Goal: Information Seeking & Learning: Learn about a topic

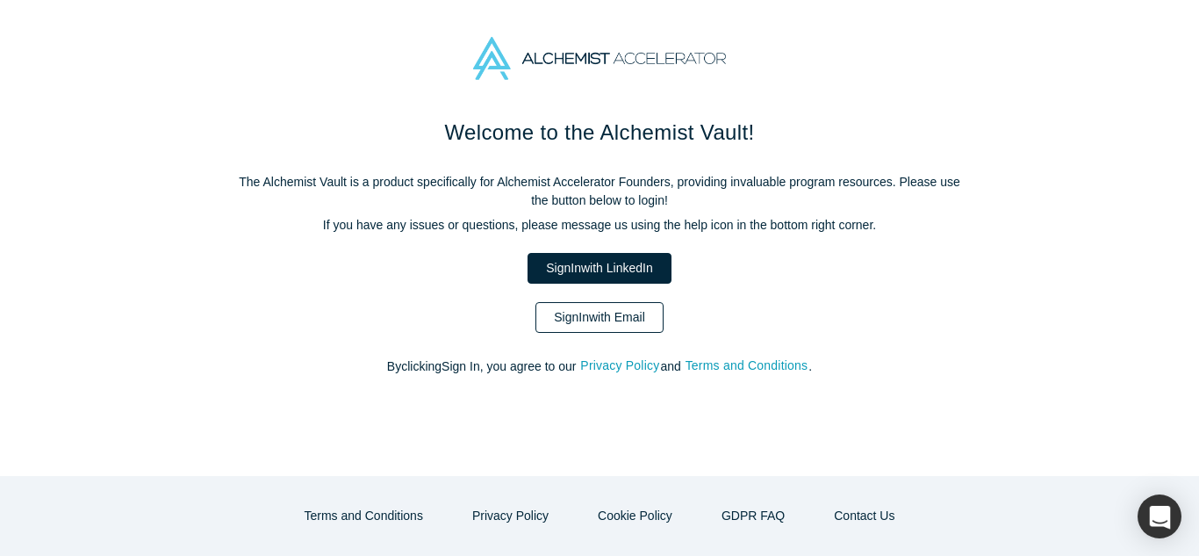
click at [589, 314] on link "Sign In with Email" at bounding box center [600, 317] width 128 height 31
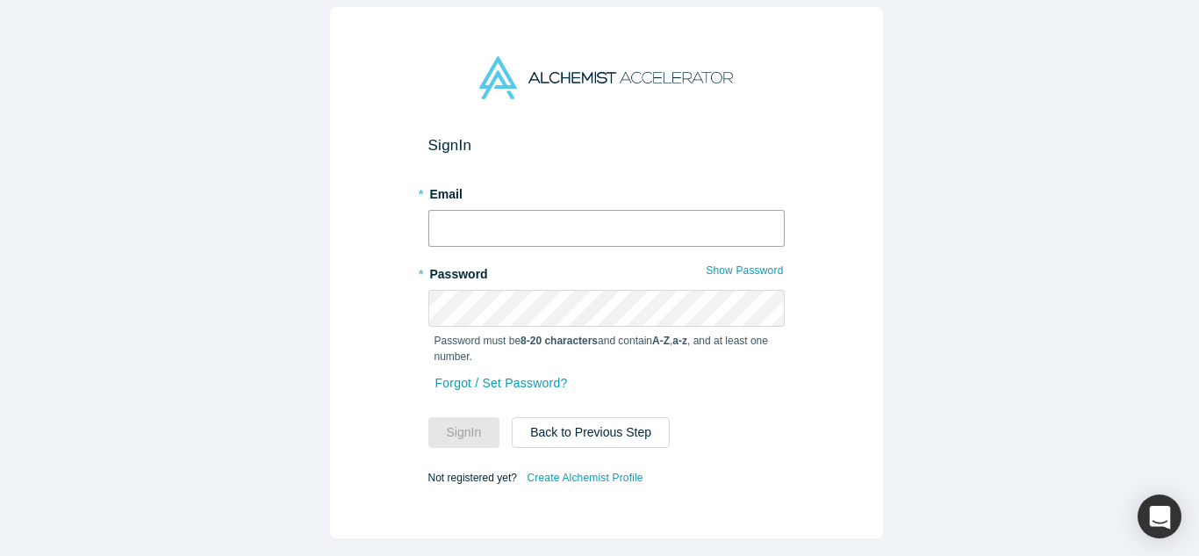
type input "rkleinp@gmail.com"
click at [574, 220] on input "rkleinp@gmail.com" at bounding box center [606, 228] width 356 height 37
click at [276, 319] on div "Sign In * Email rkleinp@gmail.com * Password Show Password Password must be 8-2…" at bounding box center [606, 284] width 1213 height 569
click at [458, 425] on button "Sign In" at bounding box center [464, 432] width 72 height 31
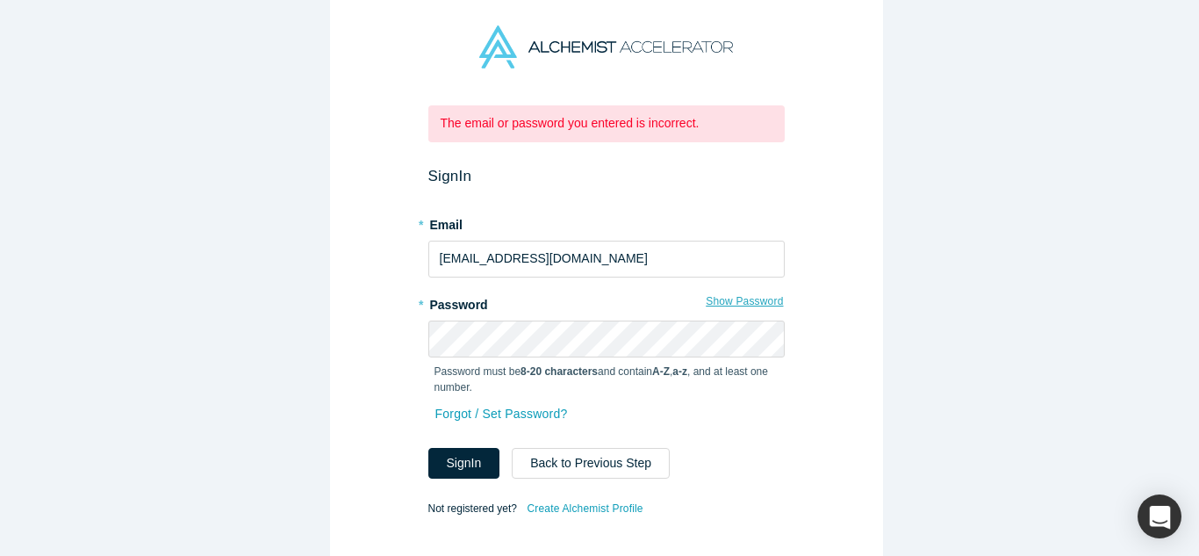
click at [735, 300] on button "Show Password" at bounding box center [744, 301] width 79 height 23
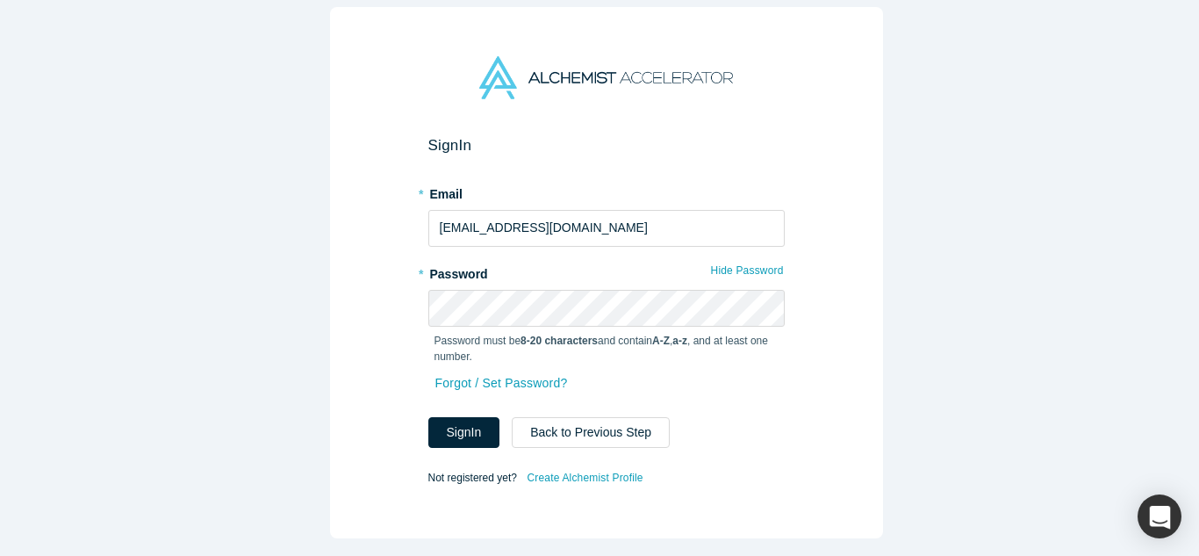
drag, startPoint x: 299, startPoint y: 435, endPoint x: 314, endPoint y: 438, distance: 16.2
click at [299, 434] on div "Sign In * Email rkleinp@gmail.com * Password Hide Password Password must be 8-2…" at bounding box center [606, 284] width 1213 height 569
click at [456, 421] on button "Sign In" at bounding box center [464, 432] width 72 height 31
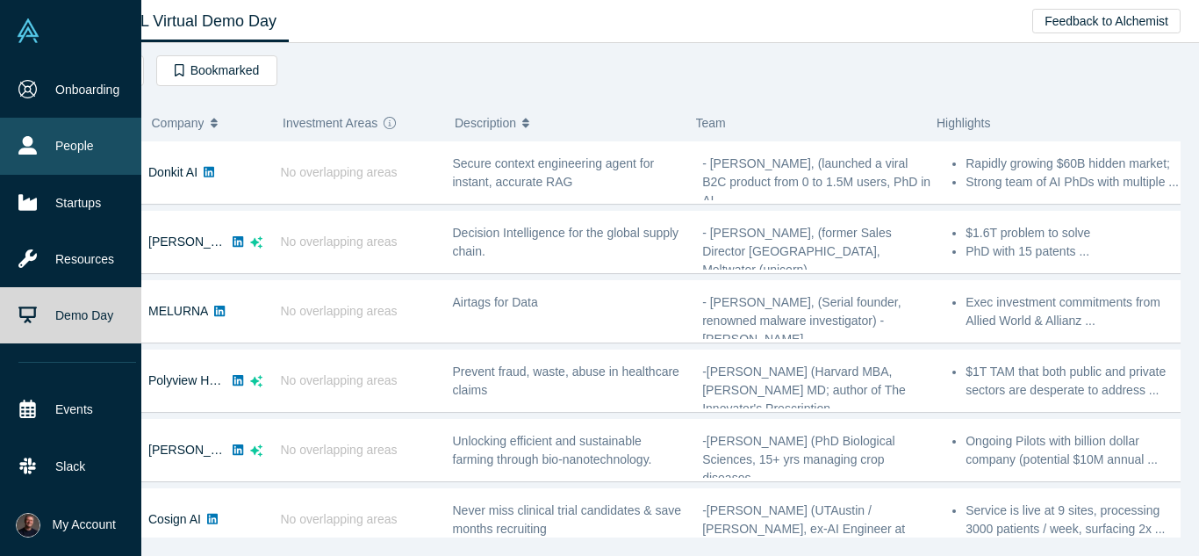
click at [51, 148] on link "People" at bounding box center [77, 146] width 155 height 56
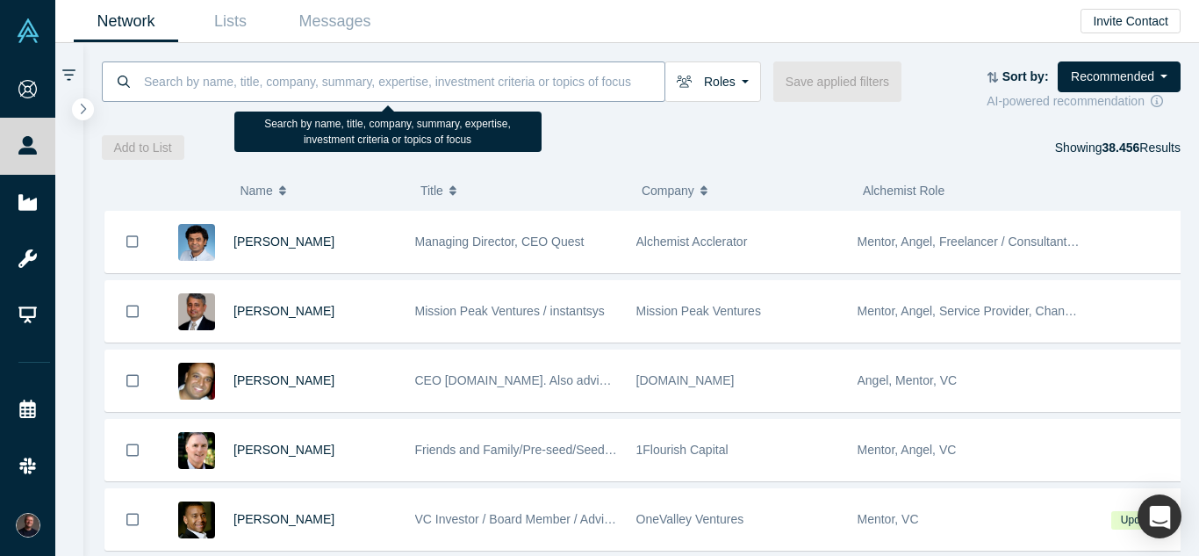
click at [213, 80] on input at bounding box center [403, 81] width 522 height 41
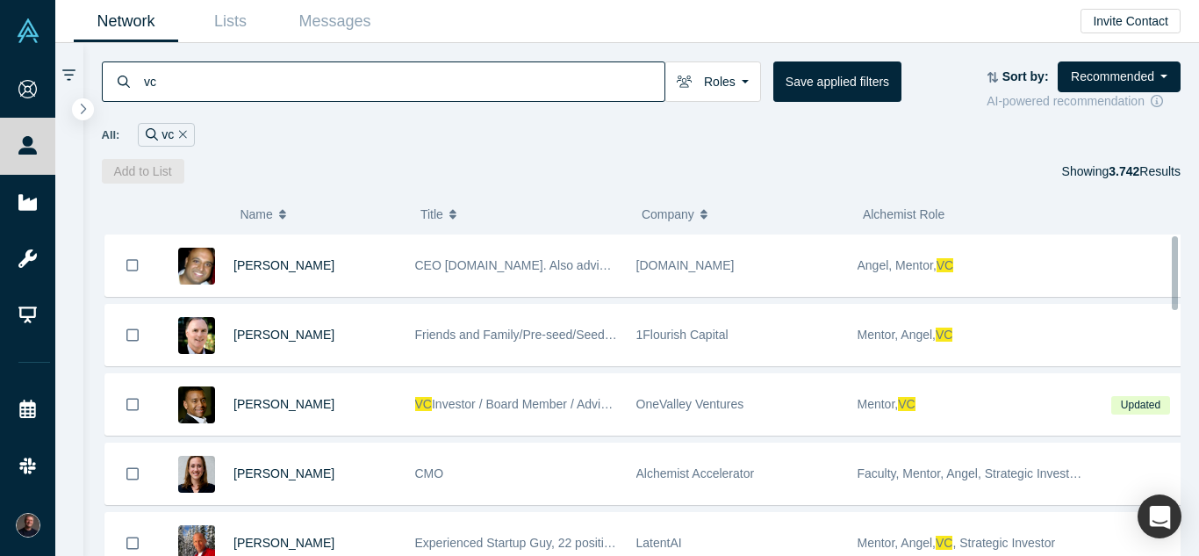
click at [169, 87] on input "vc" at bounding box center [403, 81] width 522 height 41
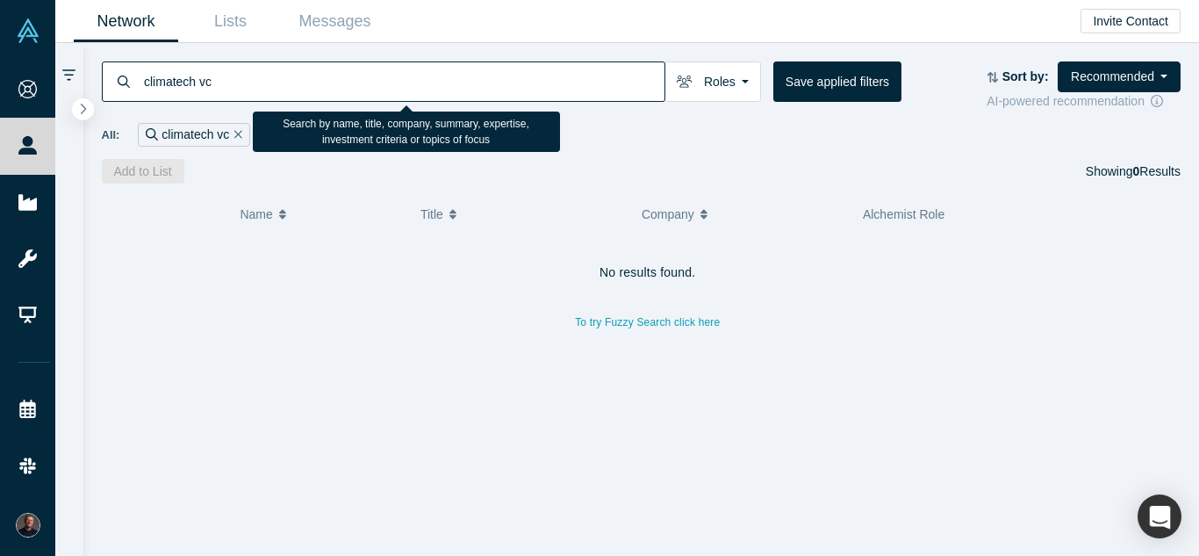
click at [219, 88] on input "climatech vc" at bounding box center [403, 81] width 522 height 41
drag, startPoint x: 166, startPoint y: 84, endPoint x: 62, endPoint y: 57, distance: 107.1
click at [62, 57] on div "climatech Roles Founders Faculty Mentors Alumni Mentor Angels VCs Corporate Inn…" at bounding box center [627, 299] width 1144 height 513
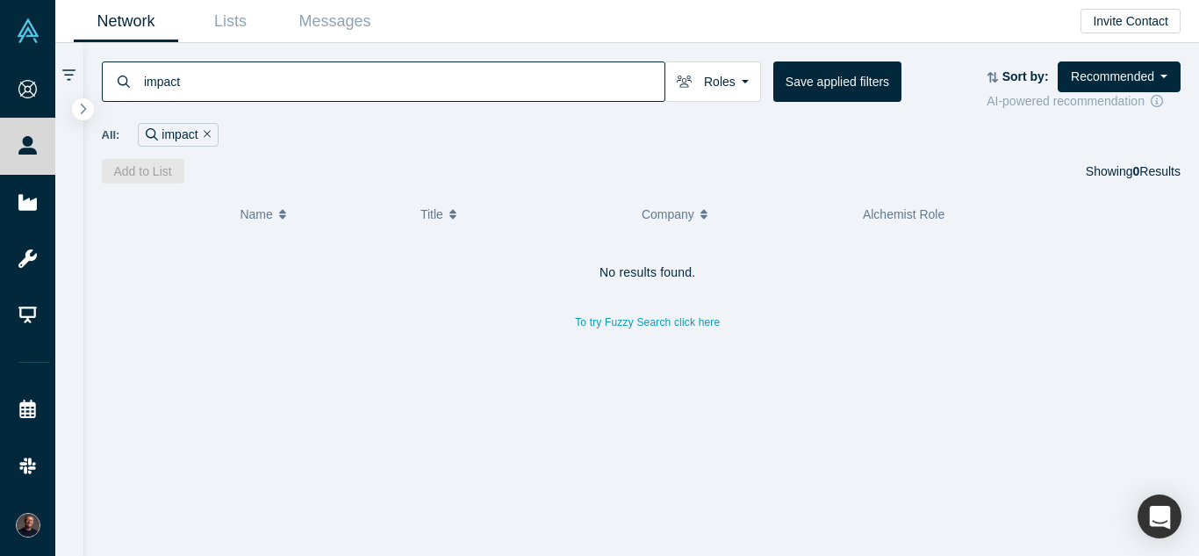
type input "impact"
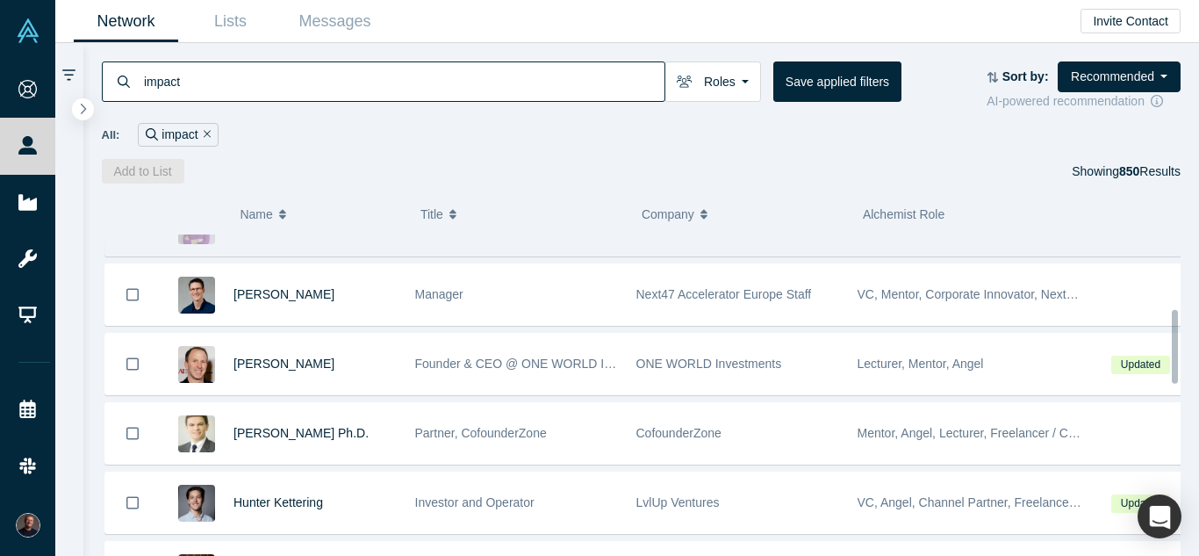
scroll to position [322, 0]
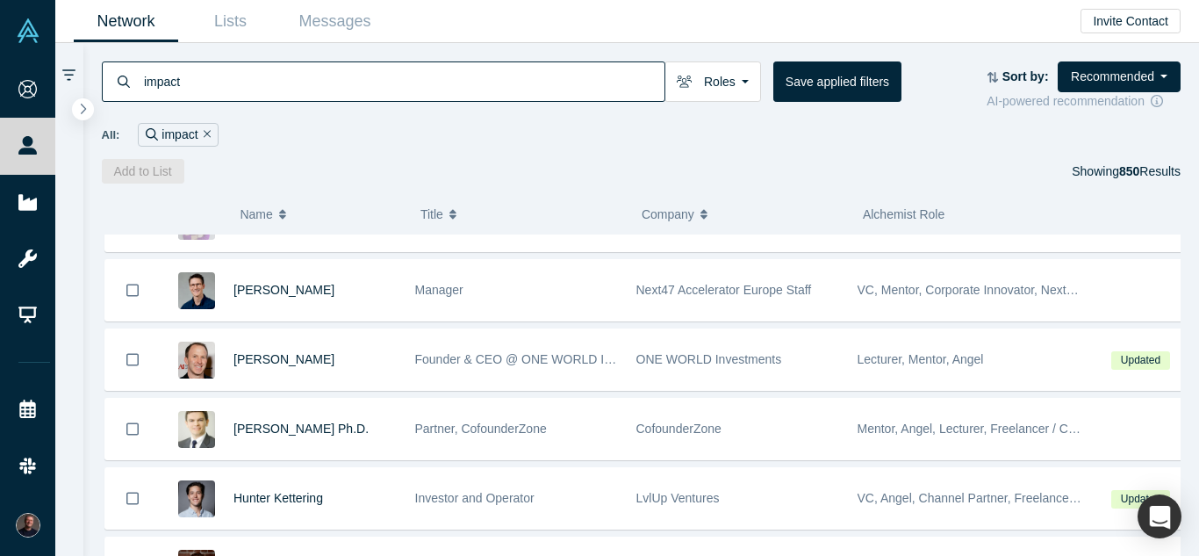
click at [903, 217] on span "Alchemist Role" at bounding box center [904, 214] width 82 height 14
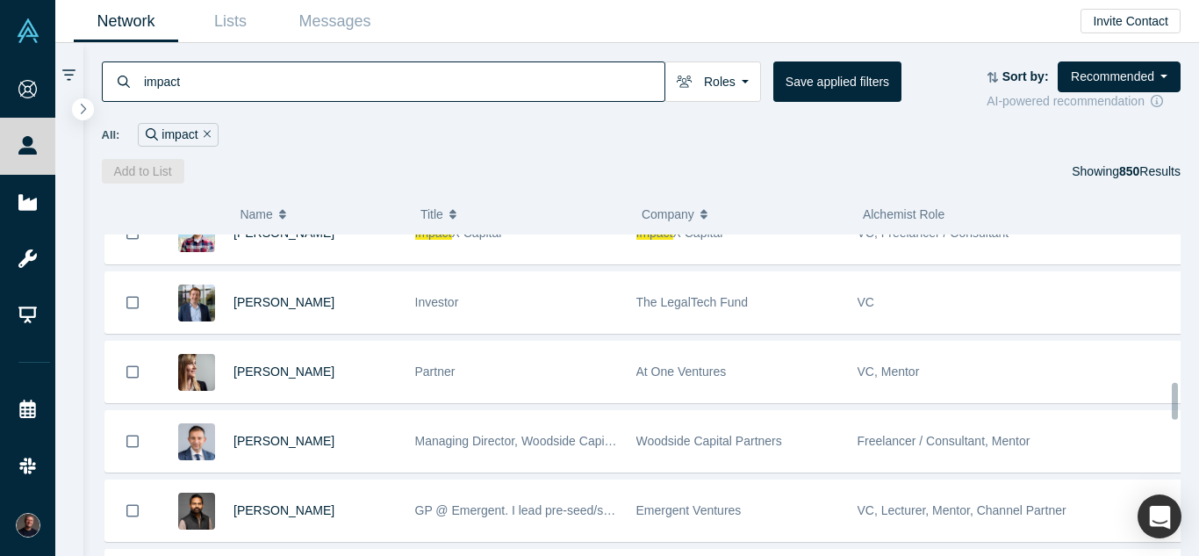
scroll to position [1283, 0]
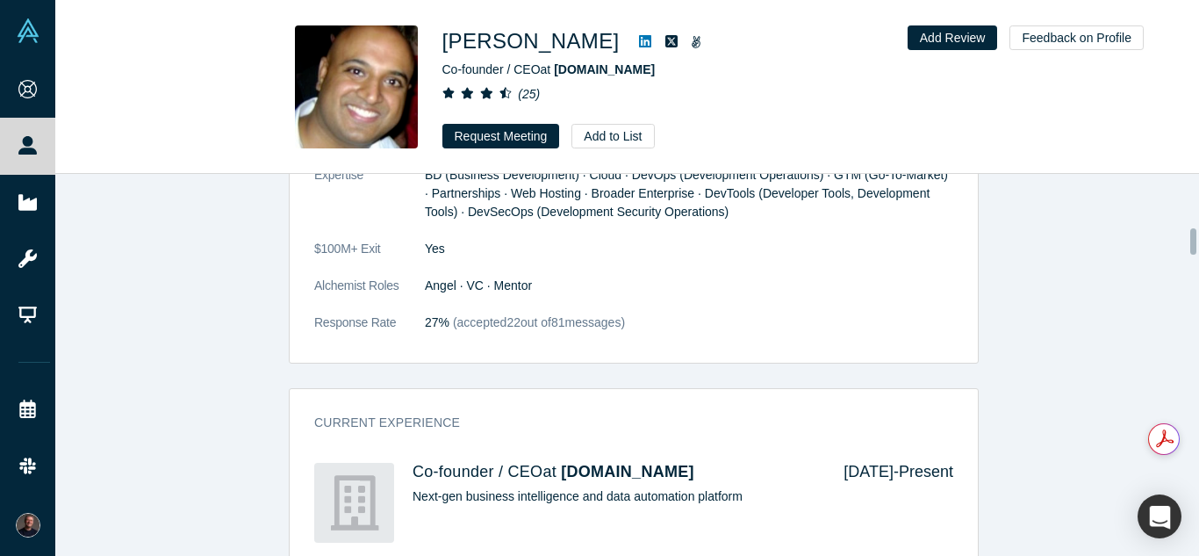
scroll to position [1126, 0]
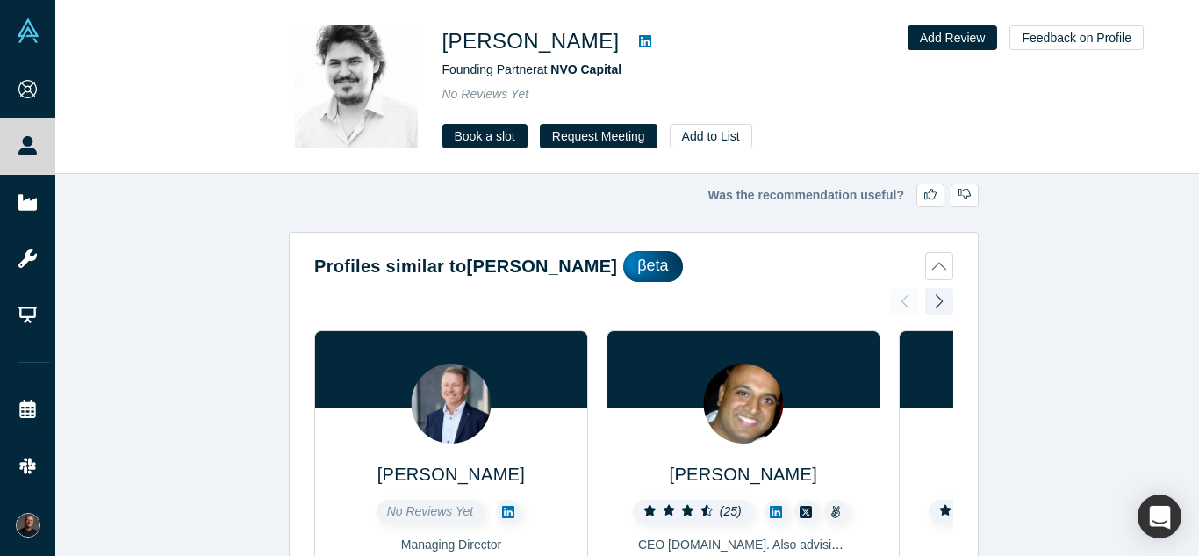
click at [639, 40] on icon at bounding box center [645, 41] width 12 height 12
click at [581, 68] on span "NVO Capital" at bounding box center [586, 69] width 71 height 14
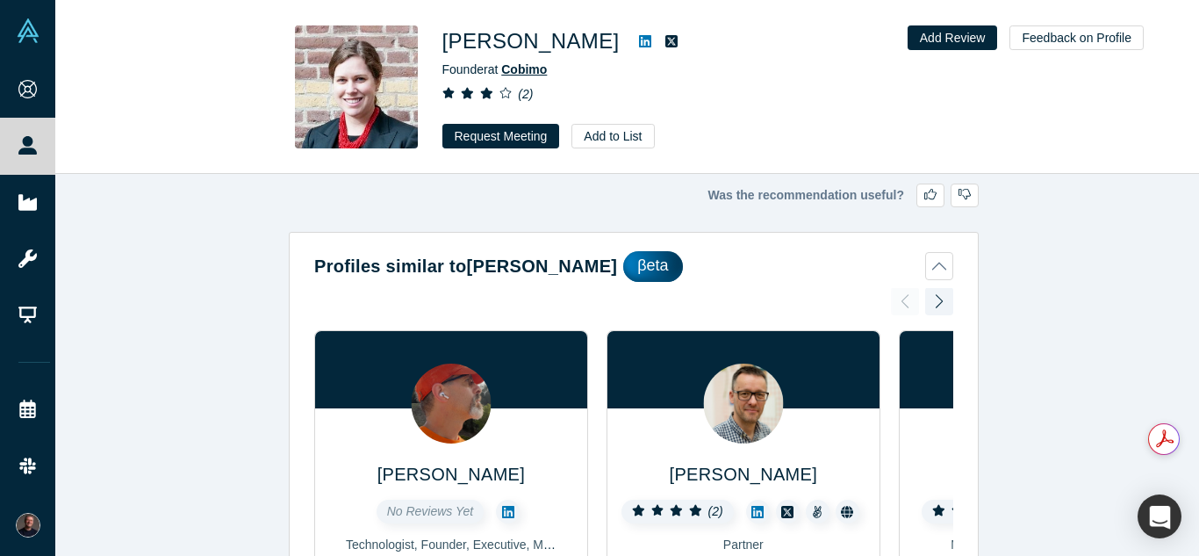
click at [525, 69] on span "Cobimo" at bounding box center [524, 69] width 46 height 14
click at [652, 41] on icon at bounding box center [645, 41] width 12 height 12
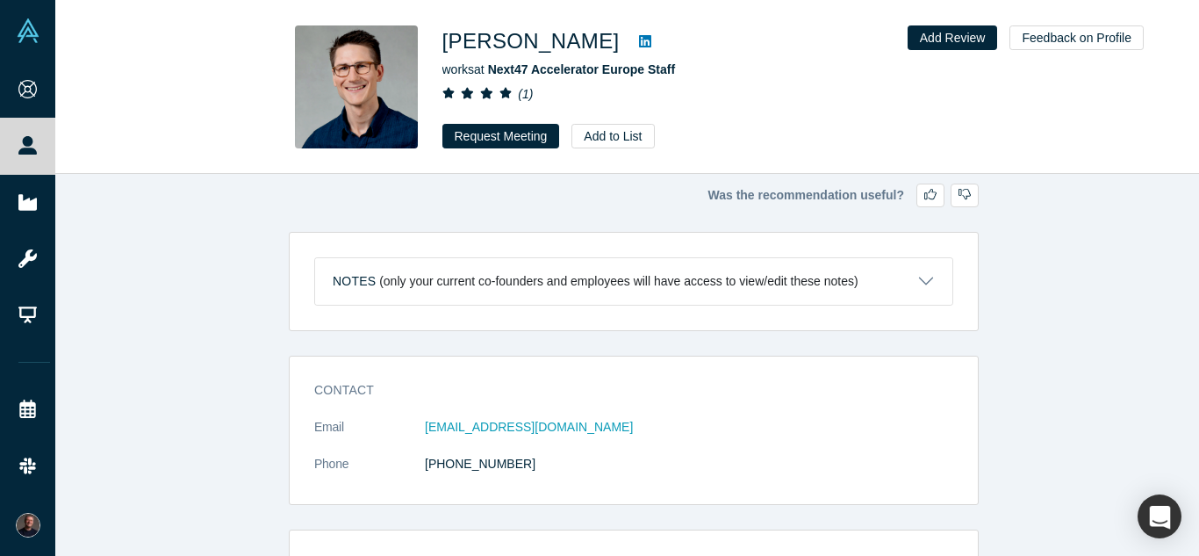
click at [639, 44] on icon at bounding box center [645, 41] width 12 height 12
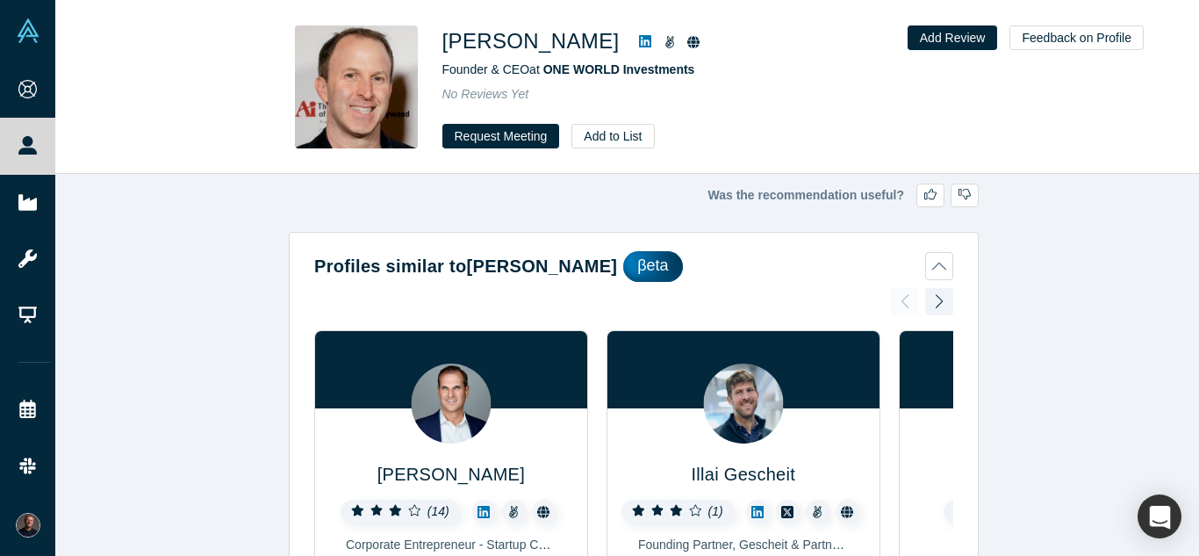
click at [639, 42] on icon at bounding box center [645, 41] width 12 height 14
